Goal: Task Accomplishment & Management: Manage account settings

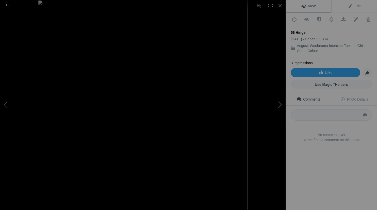
click at [278, 103] on button at bounding box center [267, 105] width 38 height 76
click at [325, 144] on link "Remove" at bounding box center [319, 143] width 11 height 4
click at [330, 143] on link "Confirm Removal" at bounding box center [326, 143] width 24 height 4
click at [281, 104] on button at bounding box center [267, 105] width 38 height 76
click at [325, 141] on link "Remove" at bounding box center [319, 143] width 11 height 4
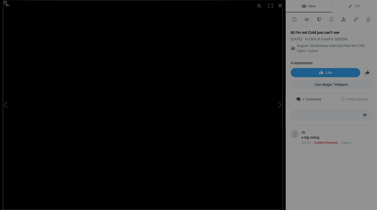
click at [326, 141] on link "Confirm Removal" at bounding box center [326, 143] width 24 height 4
click at [280, 104] on button at bounding box center [267, 105] width 38 height 76
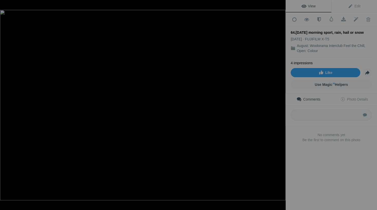
click at [280, 104] on button at bounding box center [267, 105] width 38 height 76
click at [325, 141] on link "Remove" at bounding box center [319, 143] width 11 height 4
click at [325, 141] on link "Confirm Removal" at bounding box center [326, 143] width 24 height 4
click at [281, 105] on button at bounding box center [267, 105] width 38 height 76
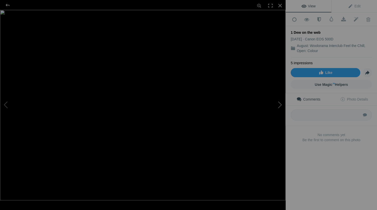
click at [281, 105] on button at bounding box center [267, 105] width 38 height 76
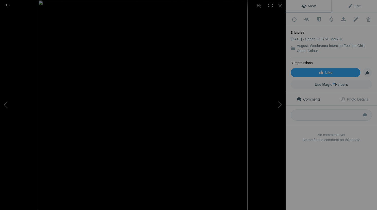
click at [281, 105] on button at bounding box center [267, 105] width 38 height 76
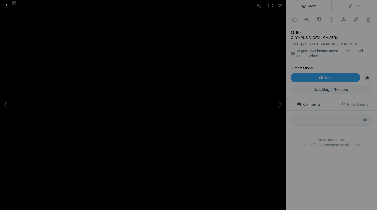
click at [7, 4] on div at bounding box center [7, 5] width 18 height 10
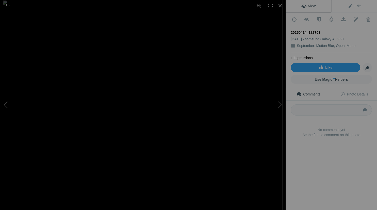
click at [282, 4] on div at bounding box center [280, 5] width 11 height 11
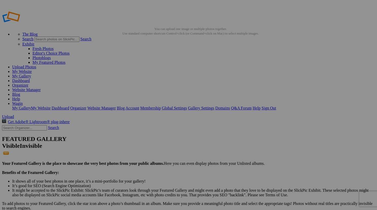
click at [155, 139] on span "Yes" at bounding box center [152, 138] width 6 height 4
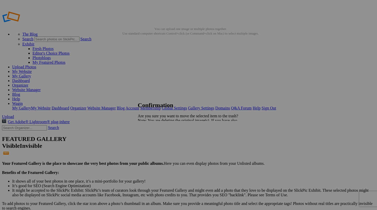
click at [155, 138] on span "Yes" at bounding box center [152, 138] width 6 height 4
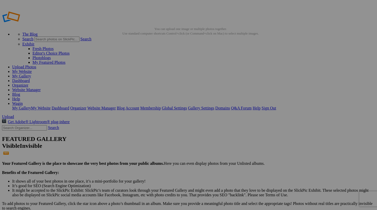
drag, startPoint x: 145, startPoint y: 137, endPoint x: 107, endPoint y: 70, distance: 77.2
drag, startPoint x: 143, startPoint y: 138, endPoint x: 125, endPoint y: 85, distance: 55.6
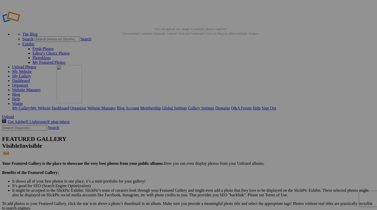
drag, startPoint x: 135, startPoint y: 141, endPoint x: 123, endPoint y: 89, distance: 53.3
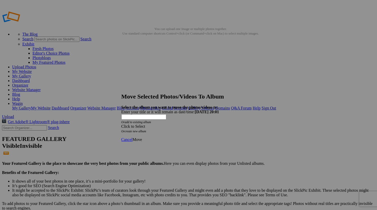
click at [145, 124] on span "Click to Select" at bounding box center [133, 126] width 24 height 4
click at [178, 136] on span at bounding box center [178, 134] width 0 height 4
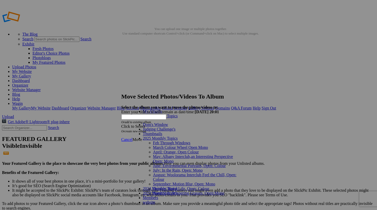
scroll to position [17, 0]
click at [216, 182] on span at bounding box center [216, 184] width 0 height 4
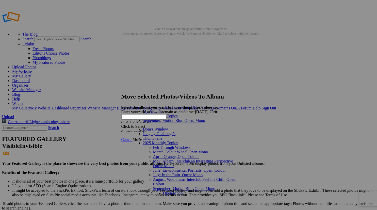
click at [163, 191] on link "Open Mono" at bounding box center [173, 193] width 20 height 4
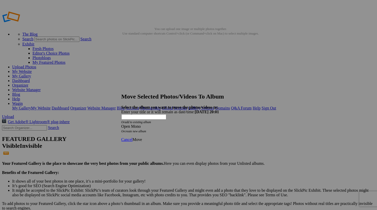
click at [142, 138] on span "Move" at bounding box center [137, 140] width 9 height 4
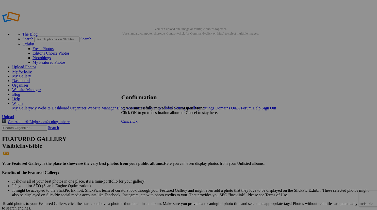
click at [138, 124] on span "Ok" at bounding box center [135, 121] width 5 height 4
drag, startPoint x: 147, startPoint y: 134, endPoint x: 85, endPoint y: 67, distance: 91.7
drag, startPoint x: 147, startPoint y: 139, endPoint x: 89, endPoint y: 66, distance: 92.6
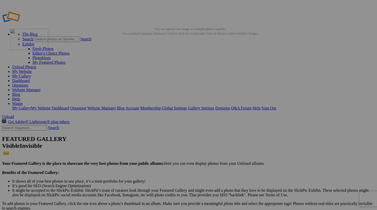
drag, startPoint x: 141, startPoint y: 137, endPoint x: 83, endPoint y: 65, distance: 92.7
drag, startPoint x: 142, startPoint y: 140, endPoint x: 111, endPoint y: 75, distance: 72.2
drag, startPoint x: 140, startPoint y: 137, endPoint x: 96, endPoint y: 71, distance: 79.4
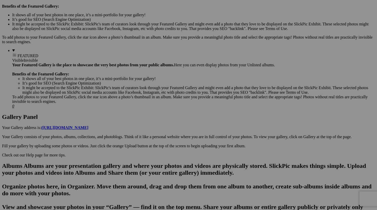
scroll to position [167, 0]
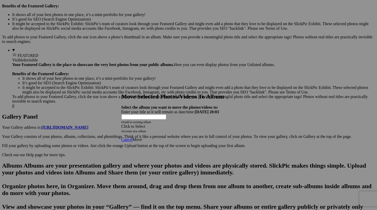
click at [220, 124] on div "Click to Select" at bounding box center [188, 126] width 135 height 5
click at [178, 136] on link "2025 Monthly Topics" at bounding box center [160, 134] width 35 height 4
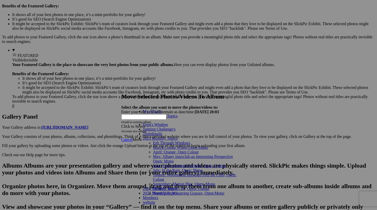
scroll to position [17, 0]
click at [216, 182] on span at bounding box center [216, 184] width 0 height 4
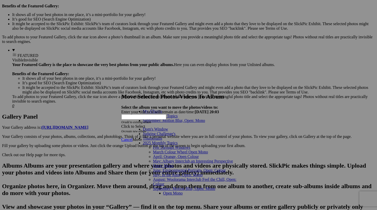
click at [163, 191] on link "Open Mono" at bounding box center [173, 193] width 20 height 4
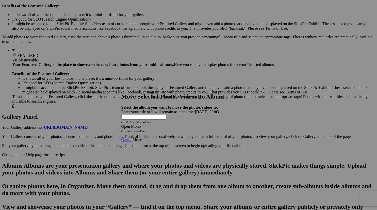
click at [142, 138] on span "Move" at bounding box center [137, 140] width 9 height 4
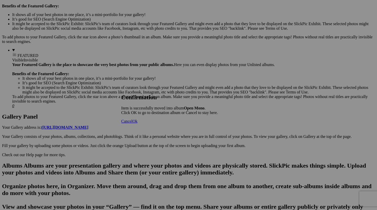
click at [138, 124] on span "Ok" at bounding box center [135, 121] width 5 height 4
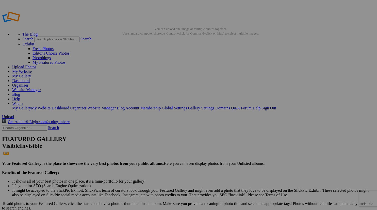
scroll to position [9, 0]
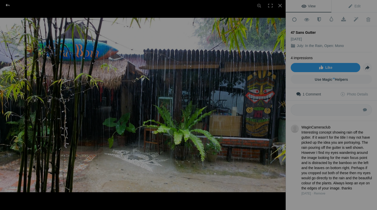
click at [8, 5] on div at bounding box center [7, 5] width 18 height 10
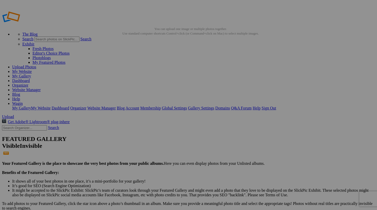
click at [32, 69] on link "My Website" at bounding box center [22, 71] width 20 height 4
